Goal: Task Accomplishment & Management: Use online tool/utility

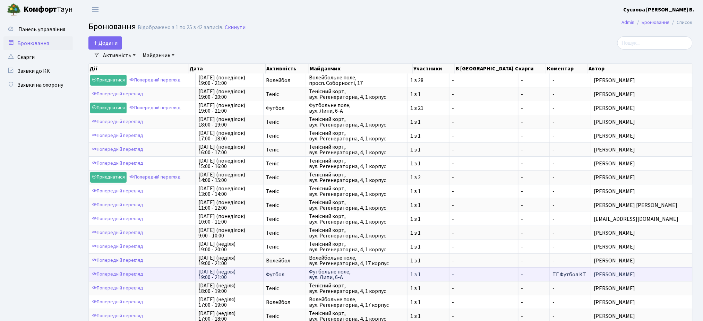
drag, startPoint x: 290, startPoint y: 278, endPoint x: 299, endPoint y: 278, distance: 8.7
click at [298, 278] on span "Футбол" at bounding box center [285, 275] width 37 height 6
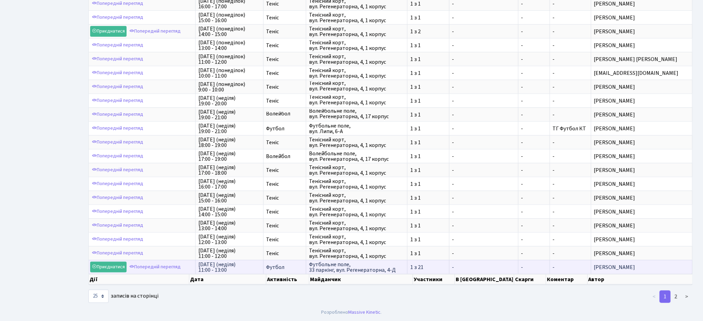
scroll to position [1, 0]
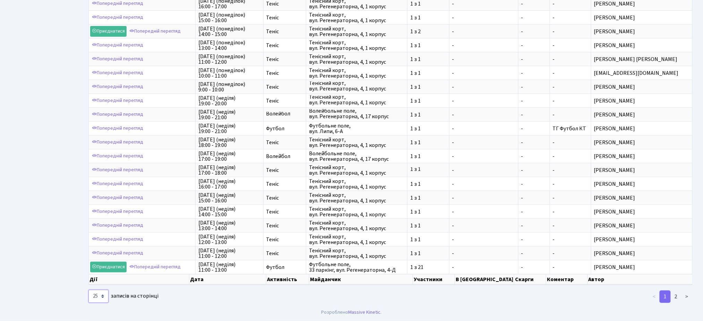
click at [102, 294] on select "10 25 50 100 250 500 1,000" at bounding box center [98, 296] width 20 height 13
select select "500"
click at [88, 290] on select "10 25 50 100 250 500 1,000" at bounding box center [98, 296] width 20 height 13
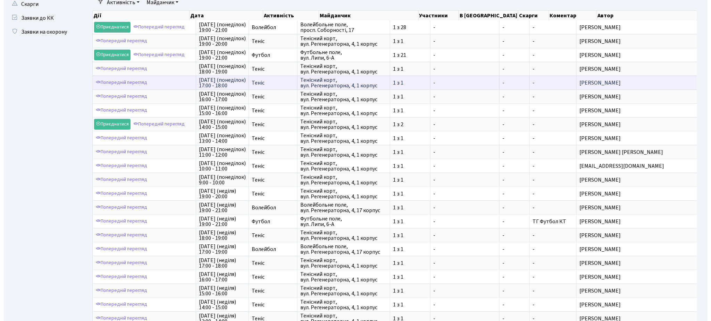
scroll to position [0, 0]
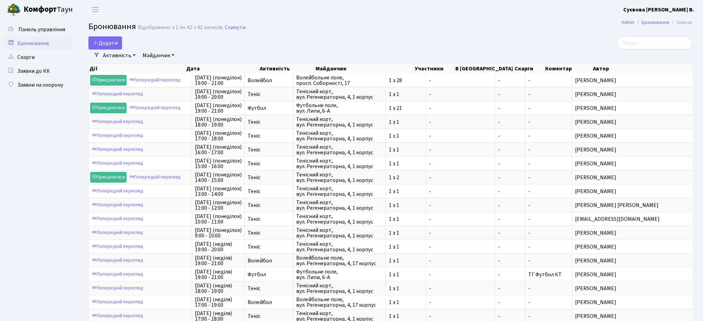
click at [153, 54] on link "Майданчик" at bounding box center [158, 56] width 37 height 12
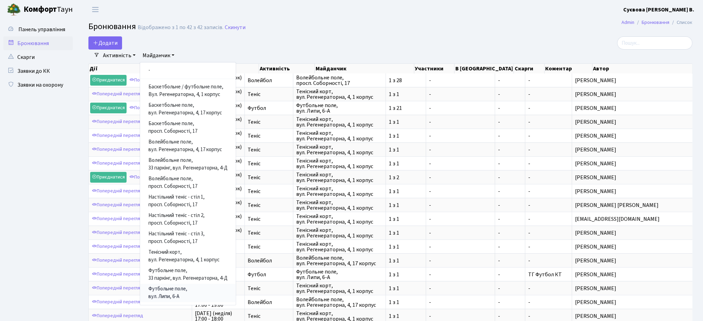
click at [201, 294] on link "Футбольне поле, вул. Липи, 6-А" at bounding box center [188, 293] width 96 height 18
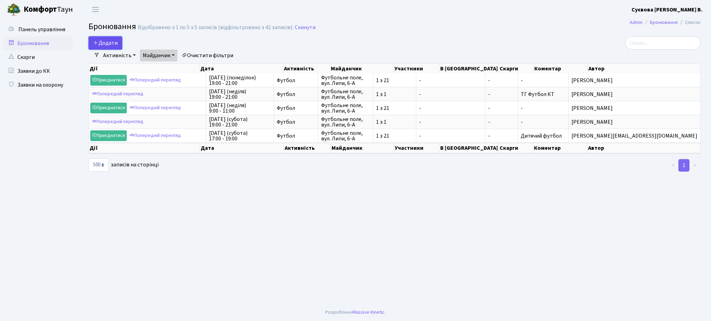
click at [113, 46] on button "Додати" at bounding box center [105, 42] width 34 height 13
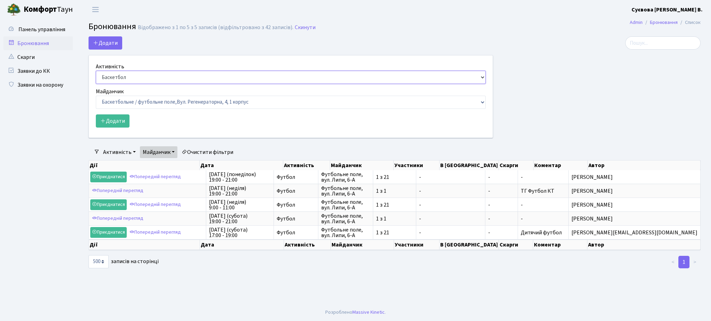
click at [149, 78] on select "Баскетбол Волейбол Йога Катання на роликах Настільний теніс Теніс Футбол Фітнес" at bounding box center [291, 77] width 390 height 13
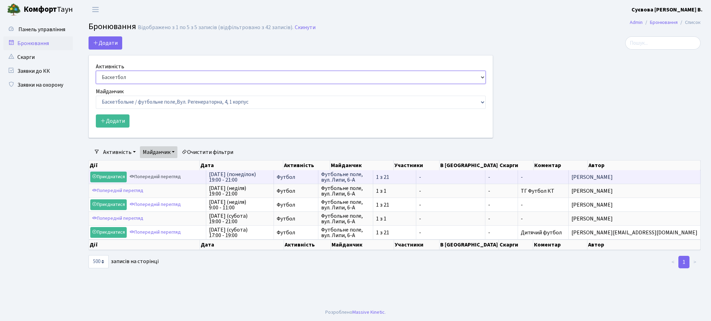
select select "2"
click at [96, 71] on select "Баскетбол Волейбол Йога Катання на роликах Настільний теніс Теніс Футбол Фітнес" at bounding box center [291, 77] width 390 height 13
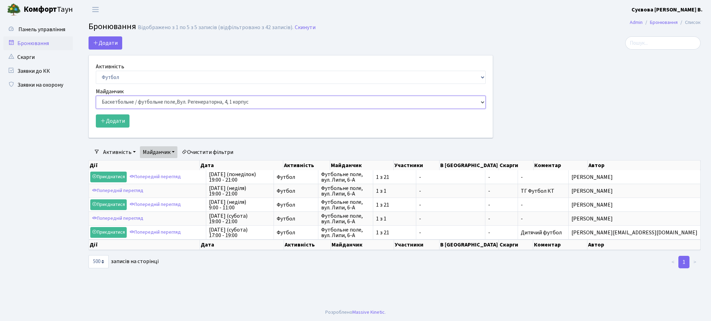
click at [137, 102] on select "Баскетбольне / футбольне поле, Вул. Регенераторна, 4, 1 корпус Баскетбольне пол…" at bounding box center [291, 102] width 390 height 13
select select "10"
click at [96, 96] on select "Баскетбольне / футбольне поле, Вул. Регенераторна, 4, 1 корпус Баскетбольне пол…" at bounding box center [291, 102] width 390 height 13
click at [124, 120] on button "Додати" at bounding box center [113, 121] width 34 height 13
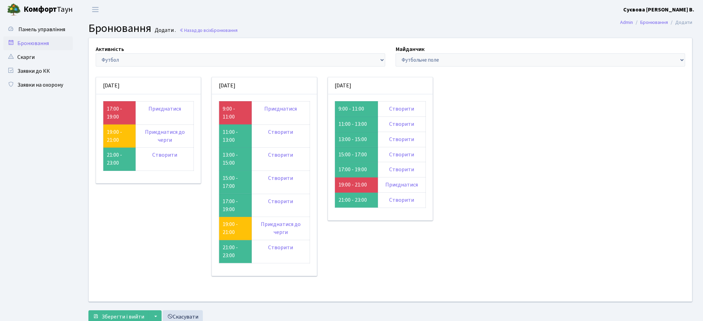
drag, startPoint x: 191, startPoint y: 74, endPoint x: 151, endPoint y: 94, distance: 45.2
click at [190, 74] on div "субота 23.08 17:00 - 19:00 Приєднатися" at bounding box center [265, 181] width 348 height 222
click at [148, 96] on div "17:00 - 19:00 Приєднатися" at bounding box center [148, 138] width 105 height 89
click at [279, 203] on link "Створити" at bounding box center [280, 202] width 25 height 8
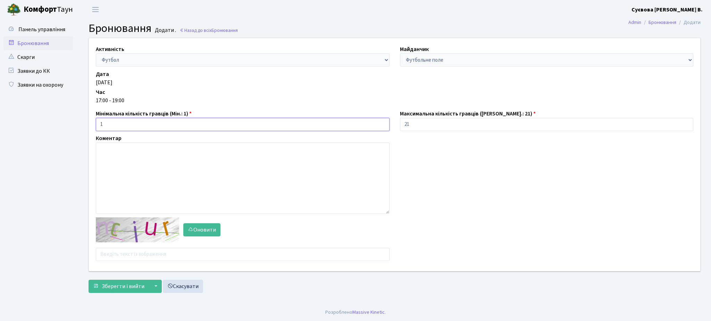
drag, startPoint x: 160, startPoint y: 127, endPoint x: 68, endPoint y: 125, distance: 92.0
click at [68, 125] on div "Панель управління Admin" at bounding box center [355, 161] width 711 height 285
drag, startPoint x: 437, startPoint y: 128, endPoint x: 294, endPoint y: 125, distance: 143.0
click at [325, 128] on div "Активність - Баскетбол Волейбол Йога Катання на роликах Настільний теніс Теніс …" at bounding box center [395, 154] width 622 height 233
type input "1"
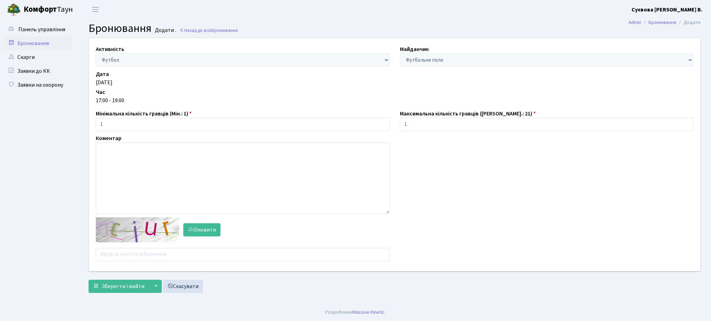
click at [503, 163] on div "Активність - Баскетбол Волейбол Йога Катання на роликах Настільний теніс Теніс …" at bounding box center [395, 154] width 622 height 233
click at [154, 259] on input "text" at bounding box center [243, 254] width 294 height 13
type input "Jztiy"
click at [132, 287] on span "Зберегти і вийти" at bounding box center [123, 287] width 43 height 8
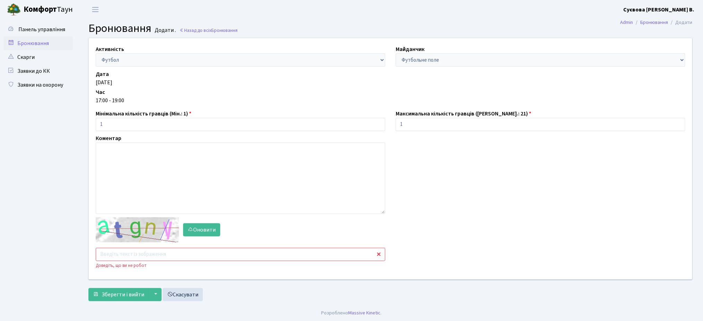
click at [136, 256] on input "text" at bounding box center [241, 254] width 290 height 13
type input "euefx"
click at [119, 294] on span "Зберегти і вийти" at bounding box center [123, 295] width 43 height 8
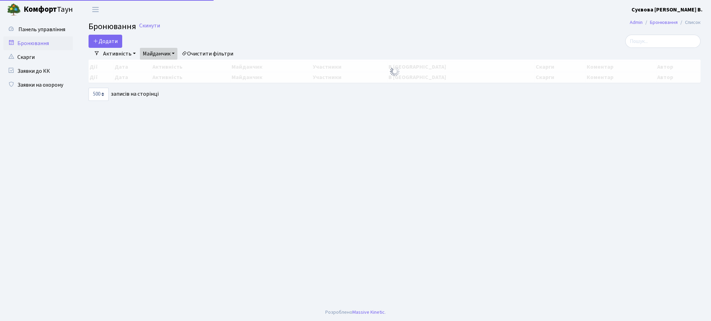
select select "500"
